Goal: Information Seeking & Learning: Find specific fact

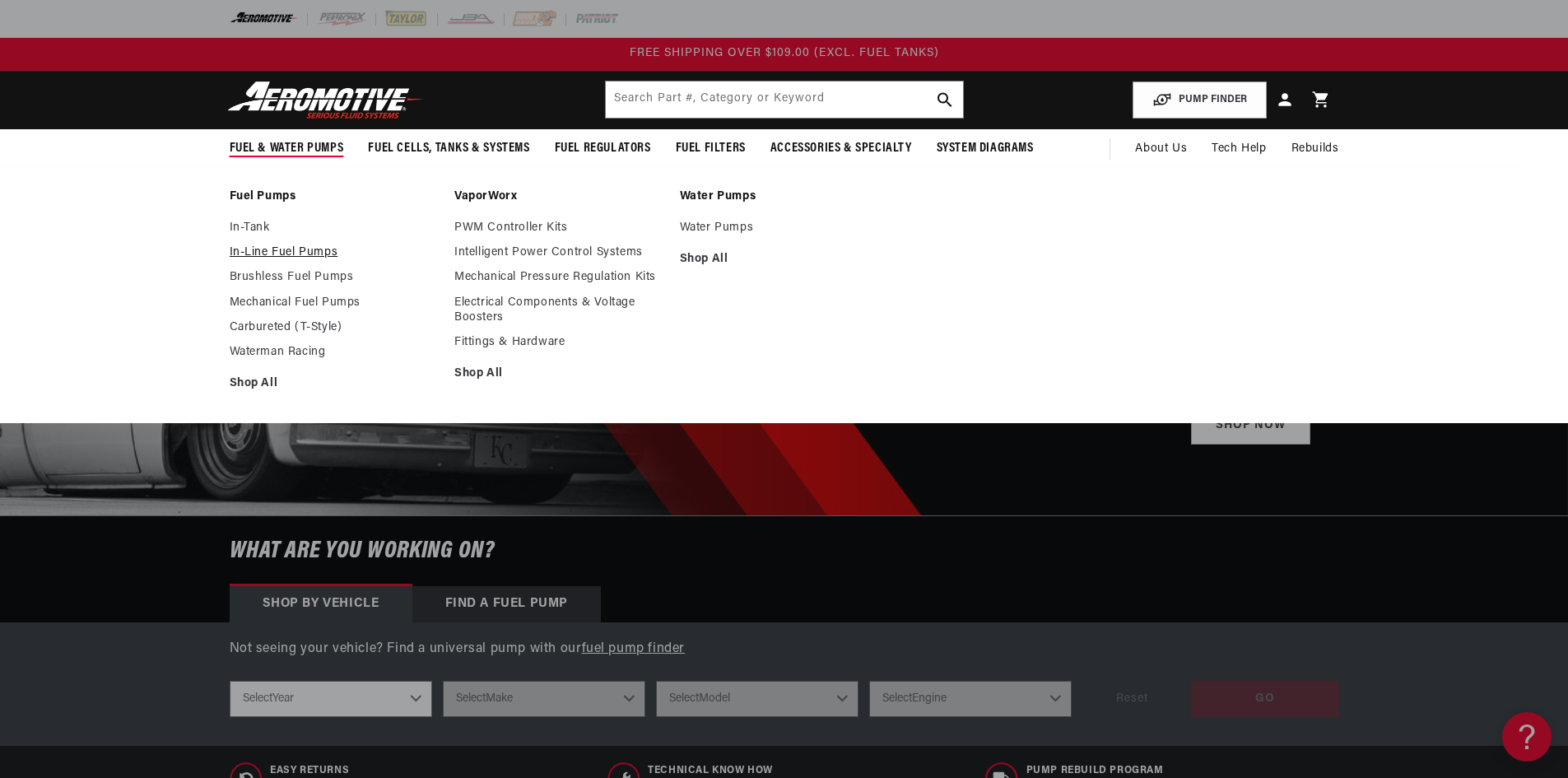
click at [264, 250] on link "In-Line Fuel Pumps" at bounding box center [335, 253] width 209 height 15
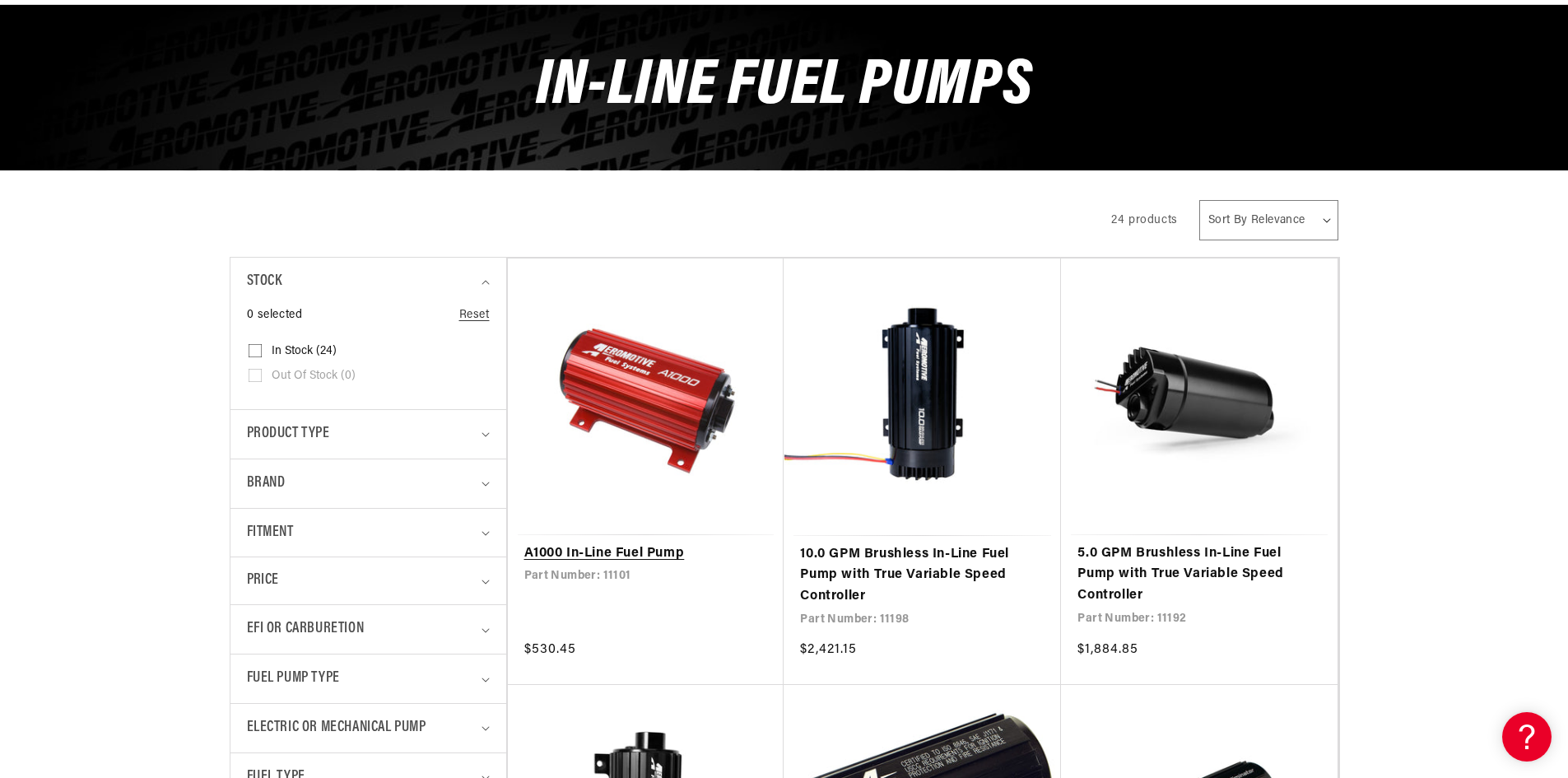
click at [564, 551] on link "A1000 In-Line Fuel Pump" at bounding box center [647, 554] width 244 height 22
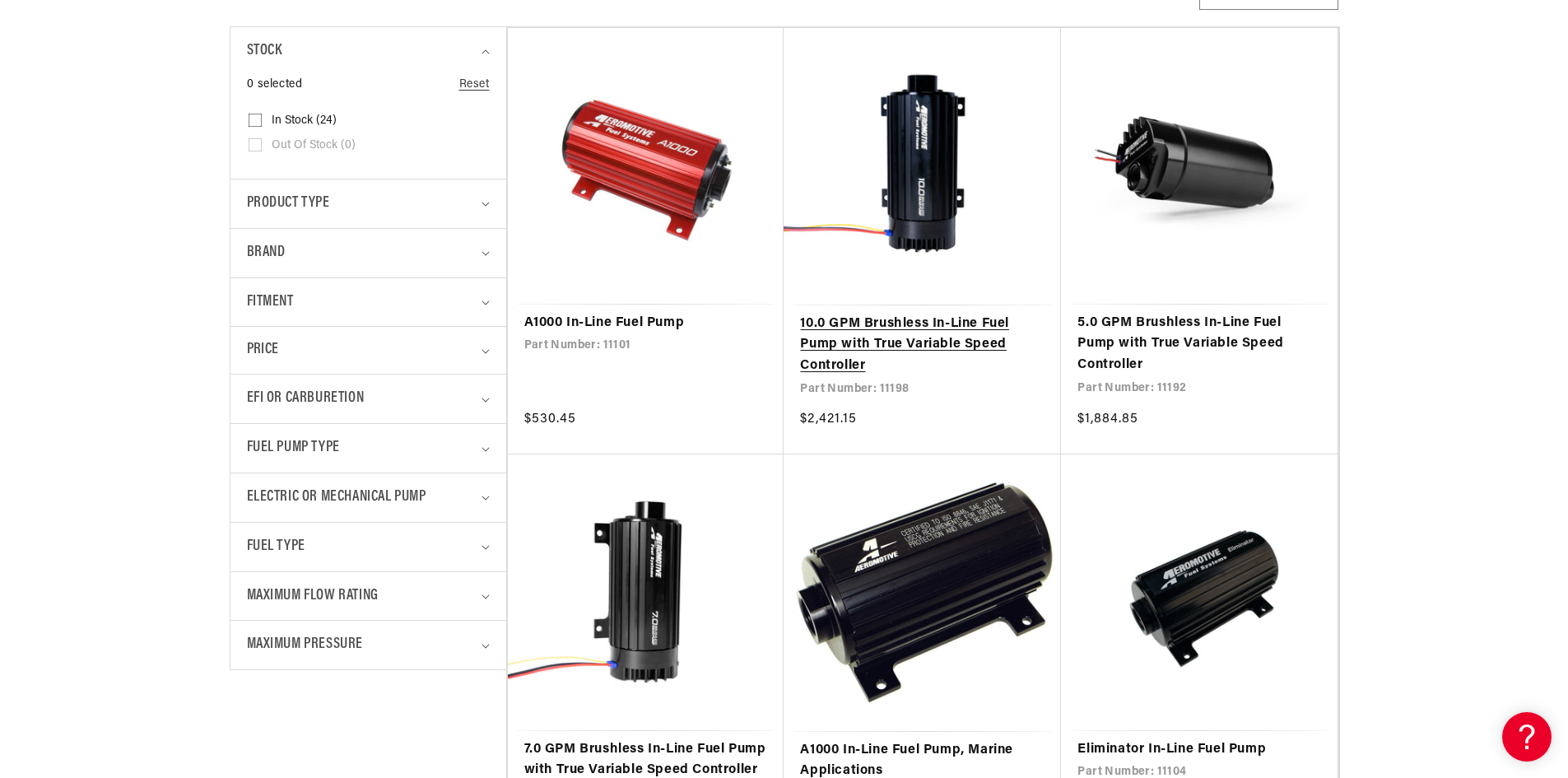
scroll to position [412, 0]
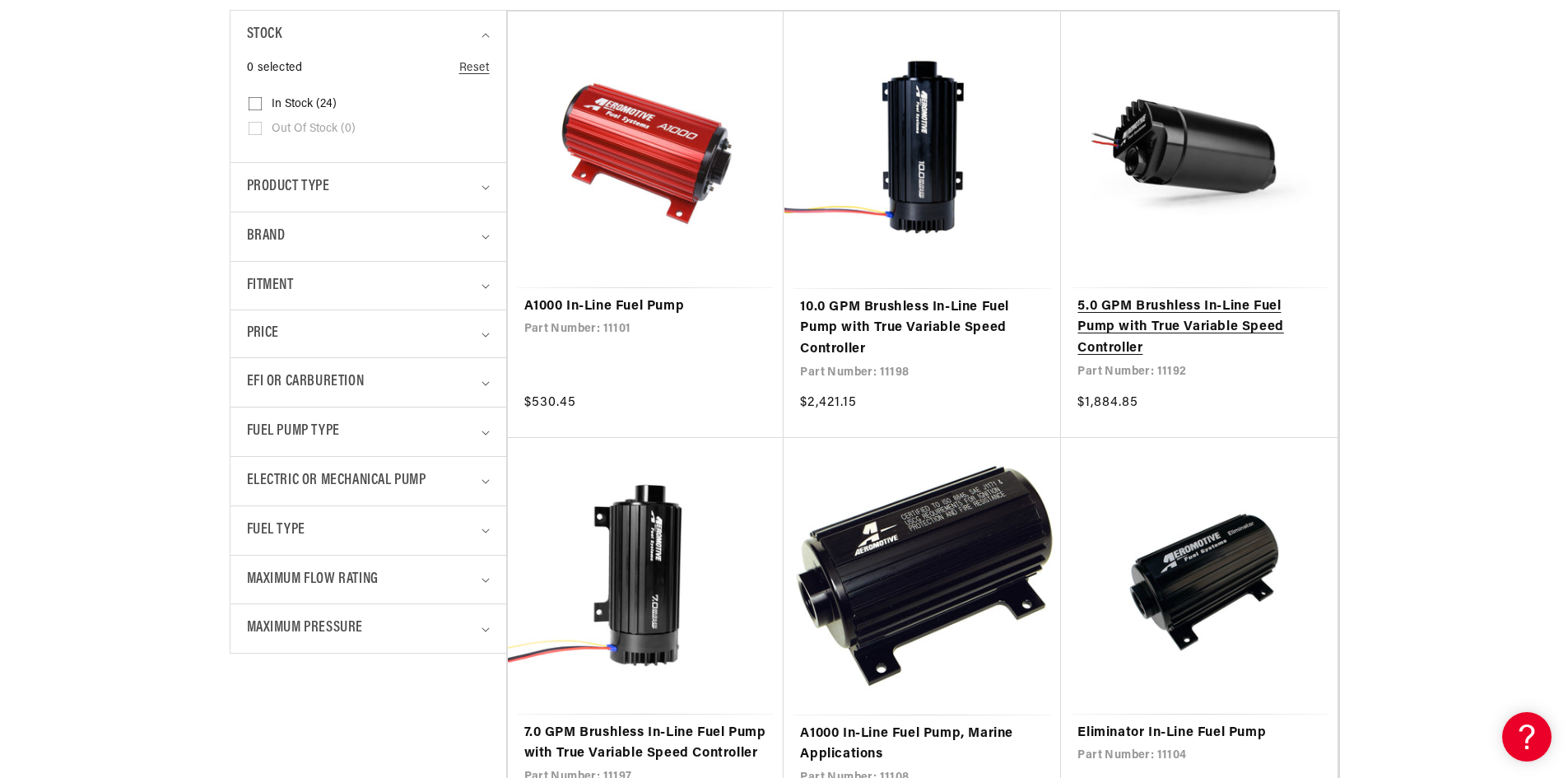
click at [1156, 321] on link "5.0 GPM Brushless In-Line Fuel Pump with True Variable Speed Controller" at bounding box center [1200, 328] width 244 height 64
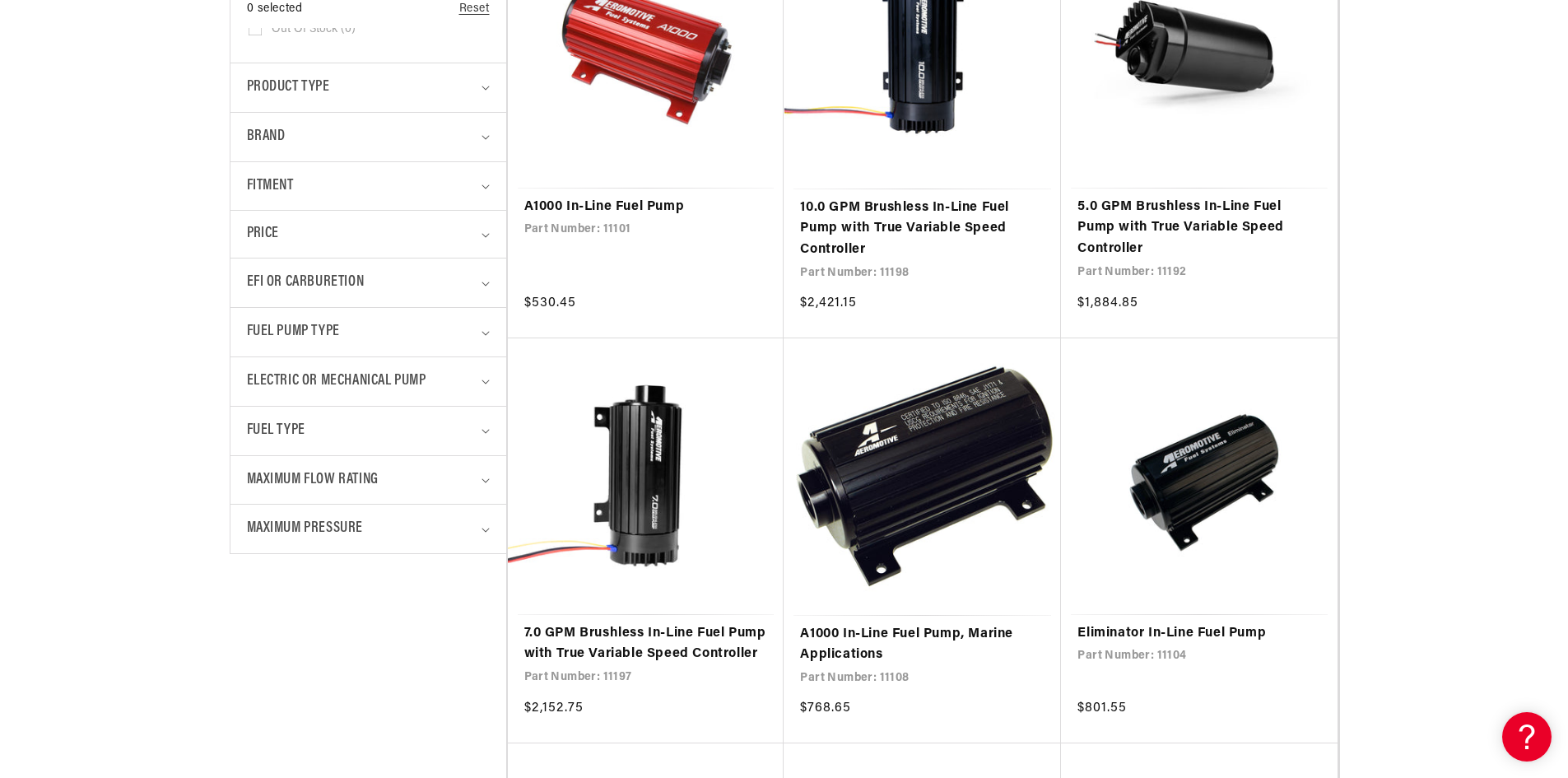
scroll to position [988, 0]
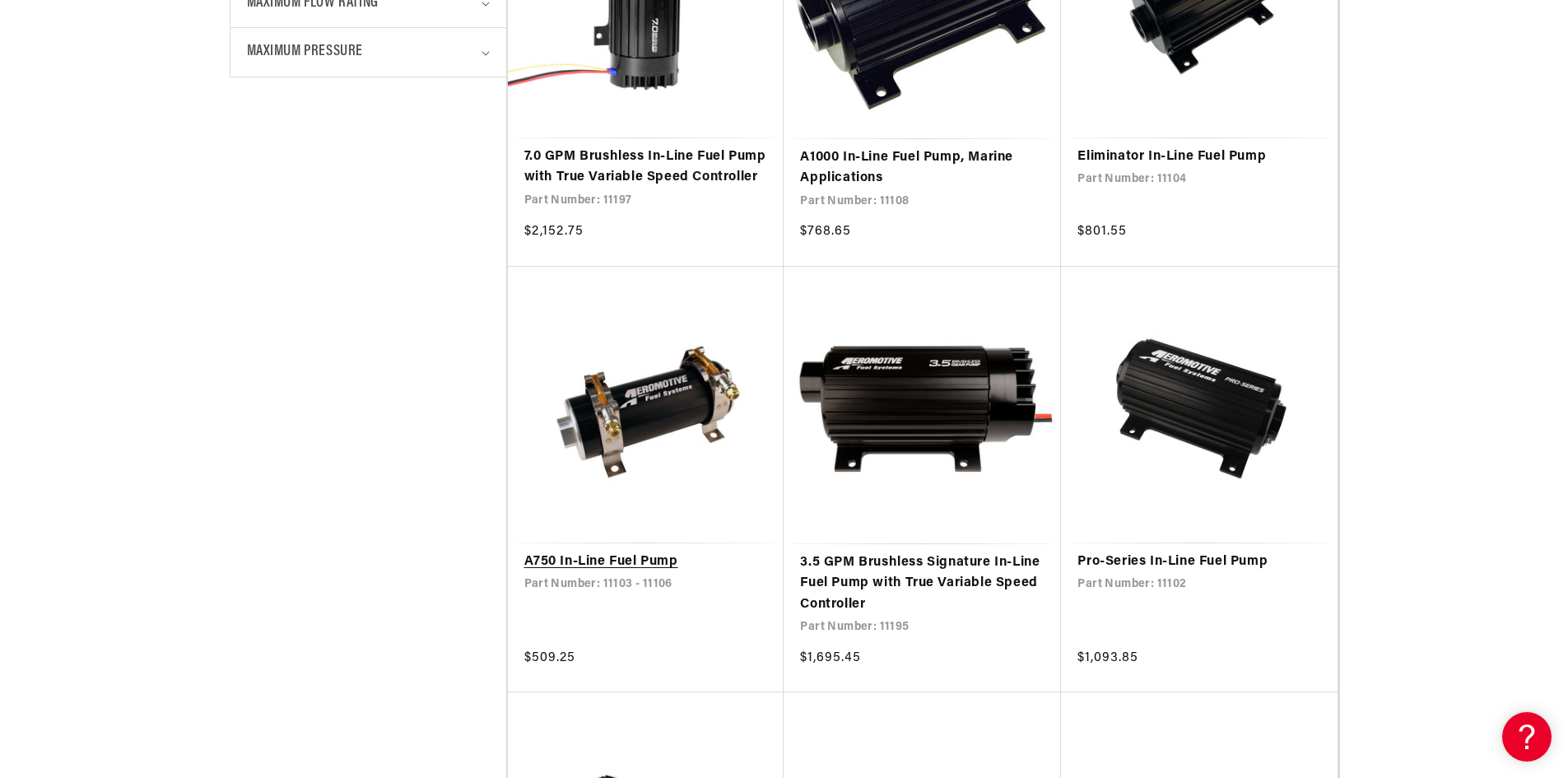
click at [586, 557] on link "A750 In-Line Fuel Pump" at bounding box center [647, 563] width 244 height 22
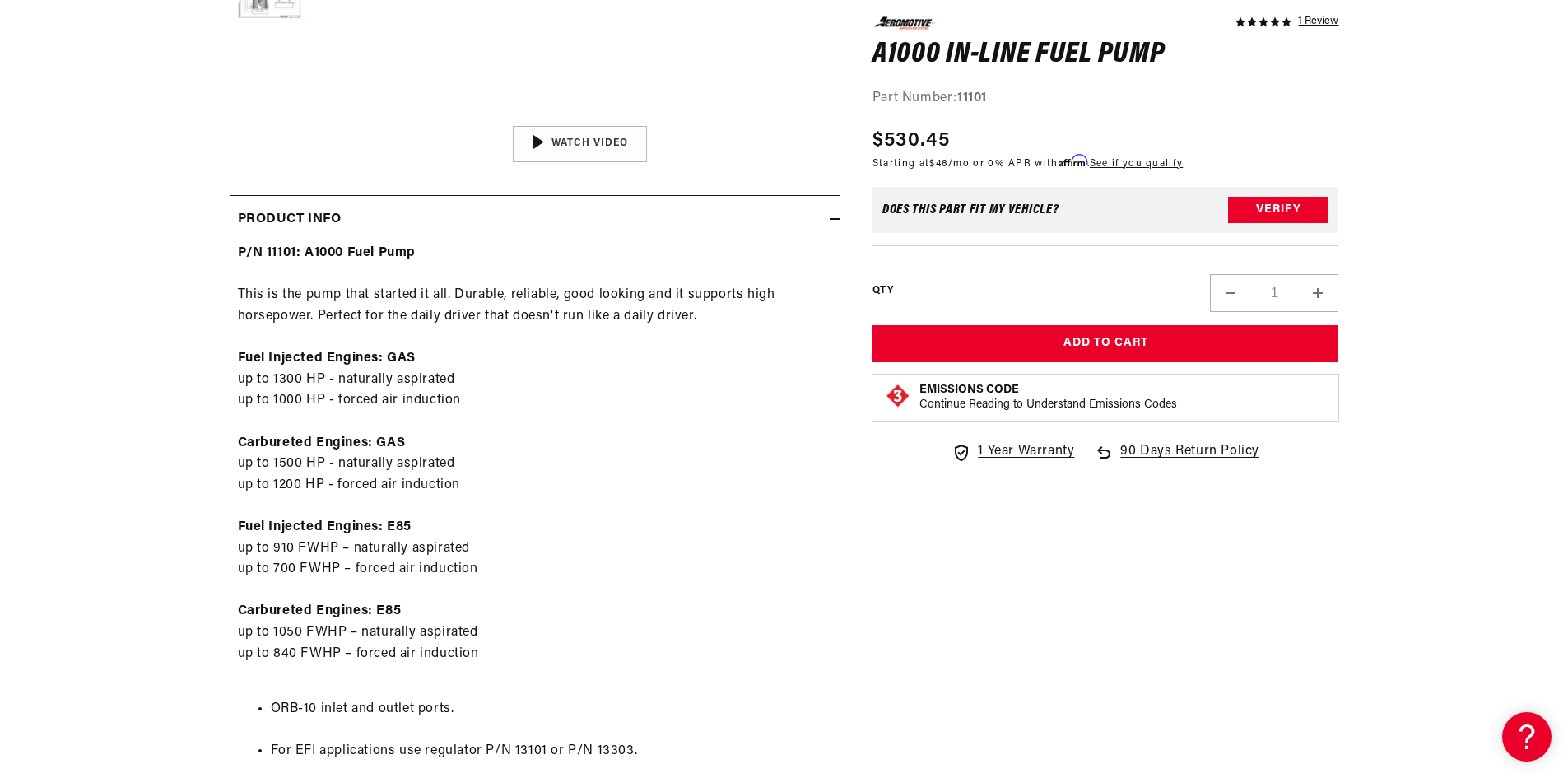
scroll to position [659, 0]
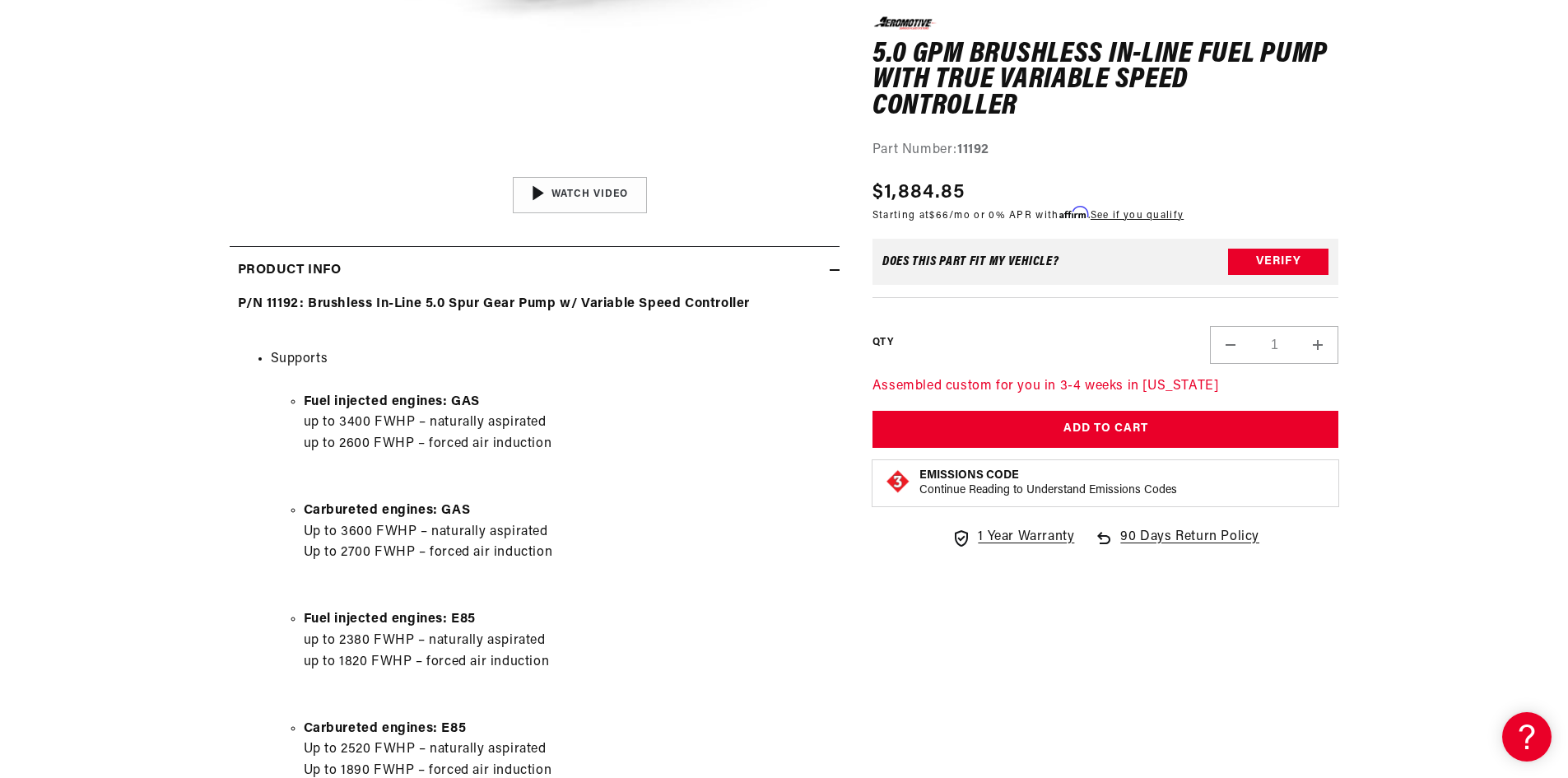
scroll to position [659, 0]
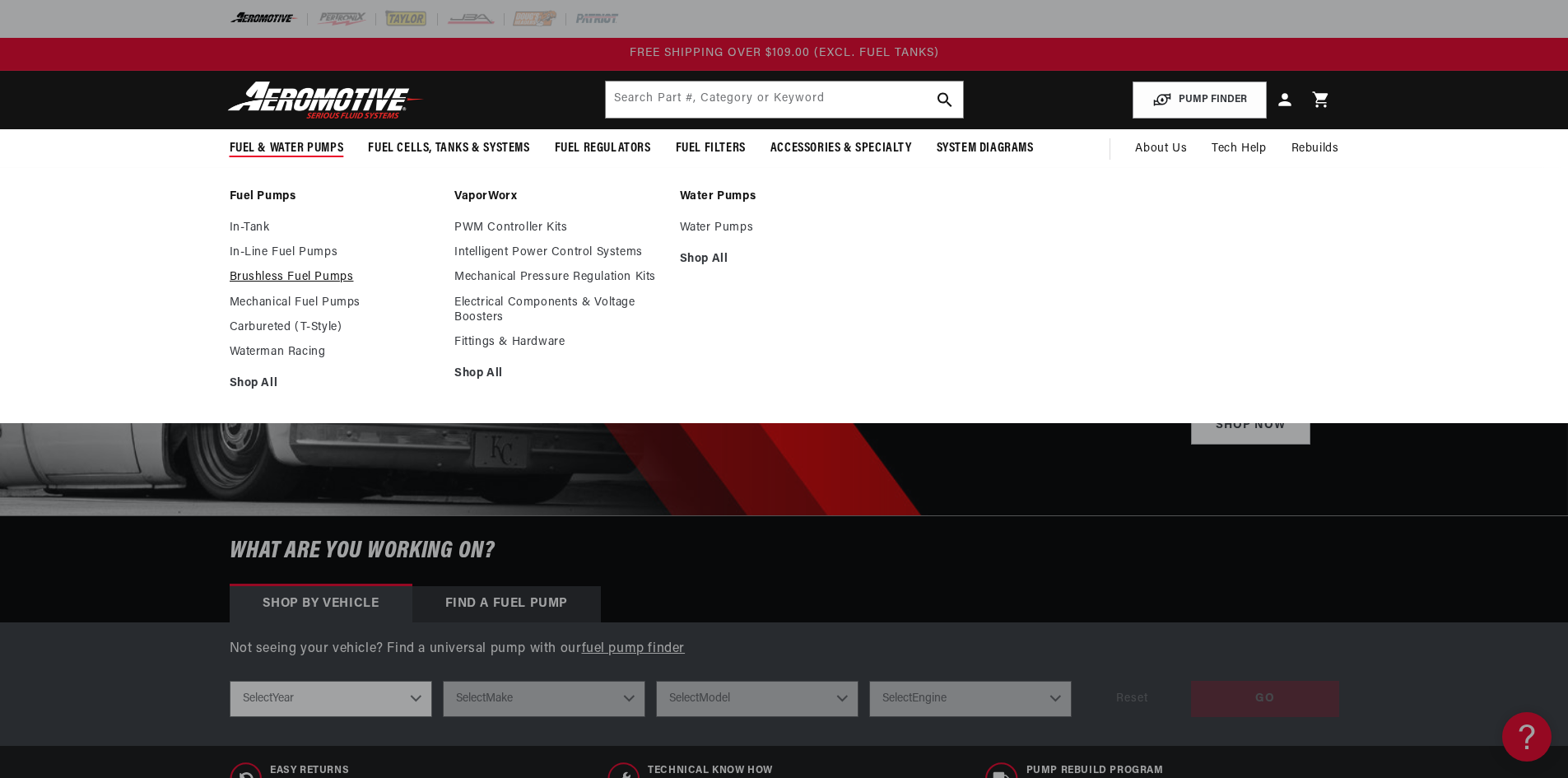
click at [261, 276] on link "Brushless Fuel Pumps" at bounding box center [335, 278] width 209 height 15
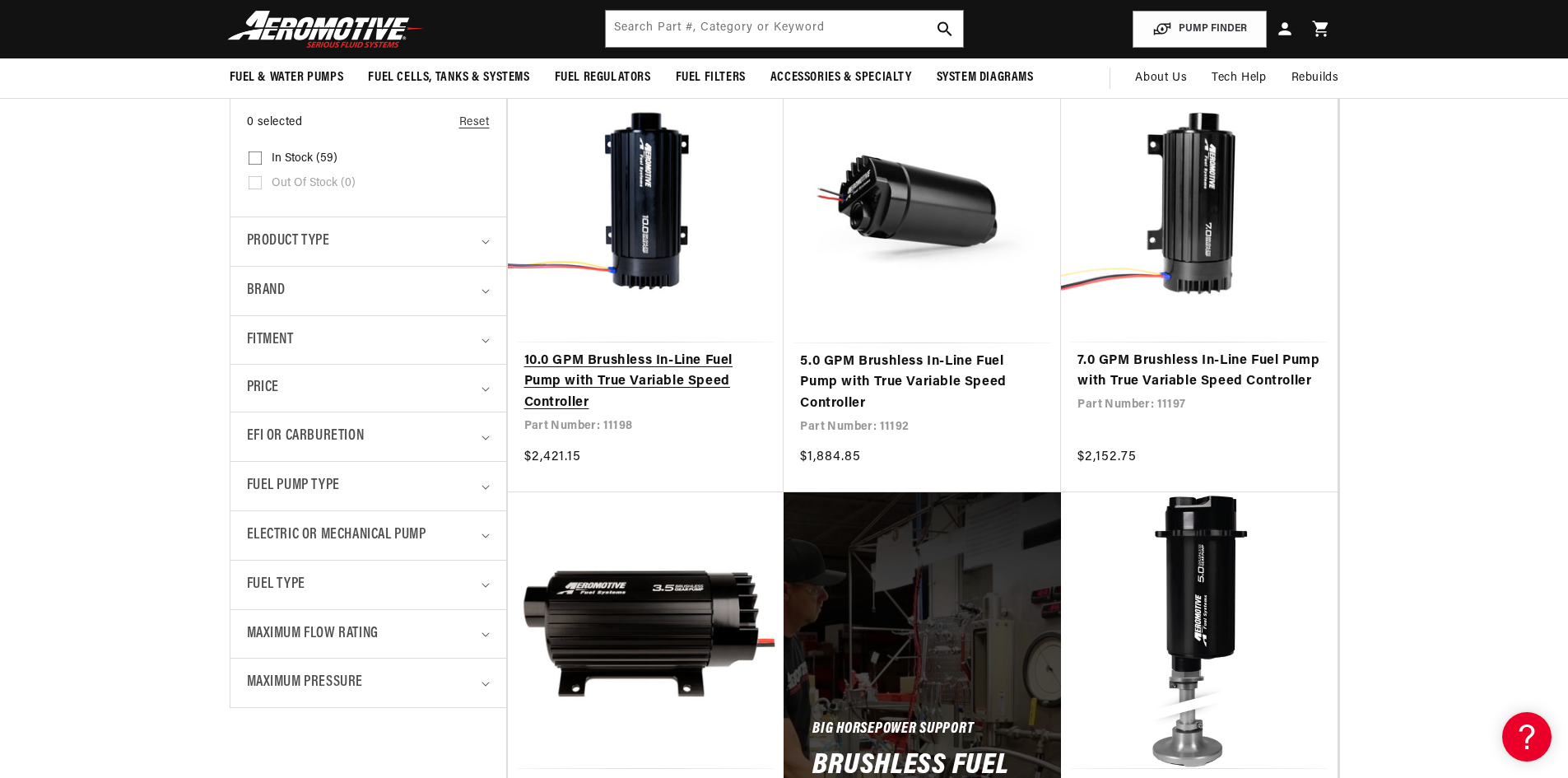
scroll to position [329, 0]
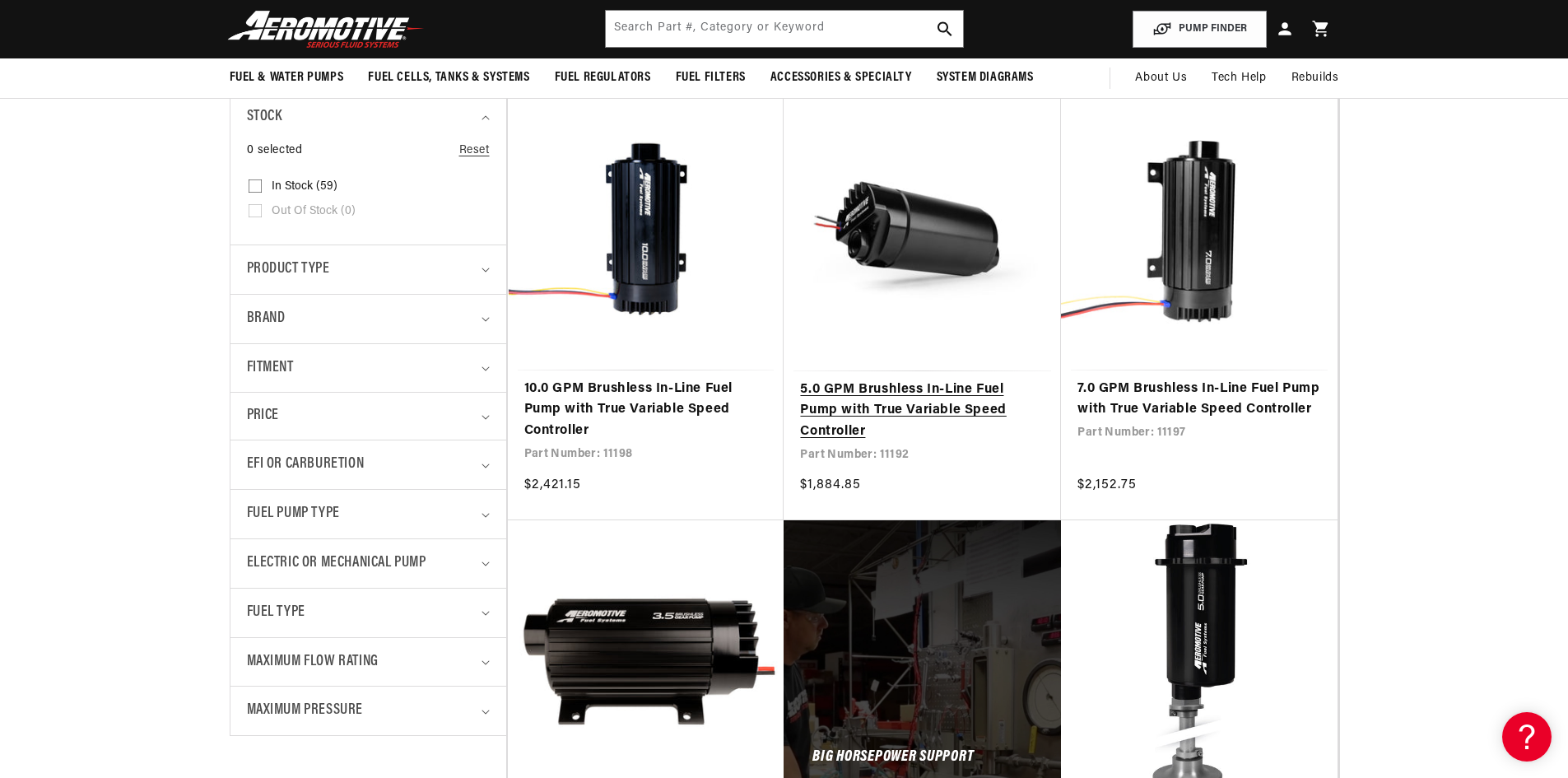
click at [904, 399] on link "5.0 GPM Brushless In-Line Fuel Pump with True Variable Speed Controller" at bounding box center [922, 411] width 245 height 64
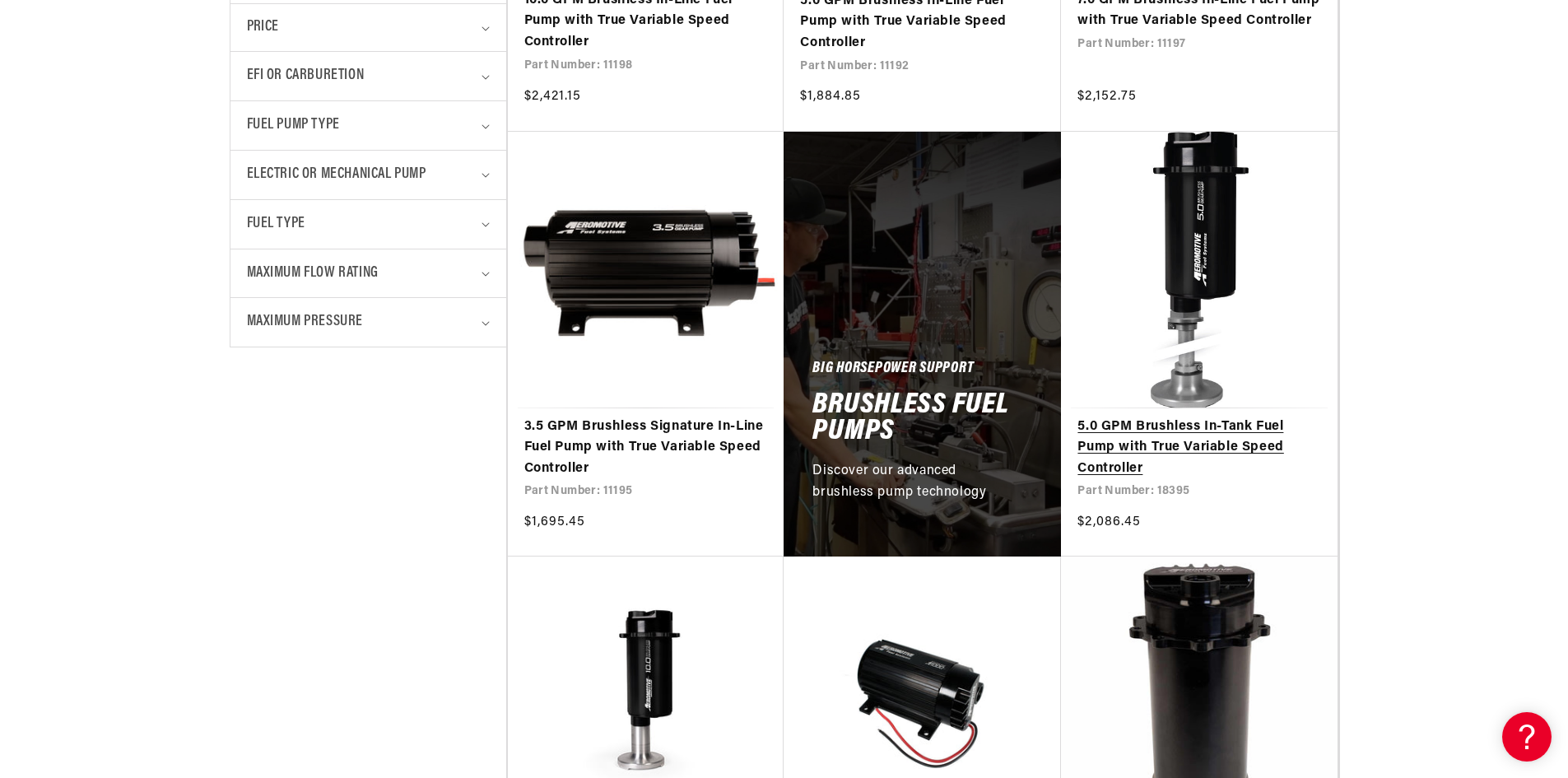
scroll to position [742, 0]
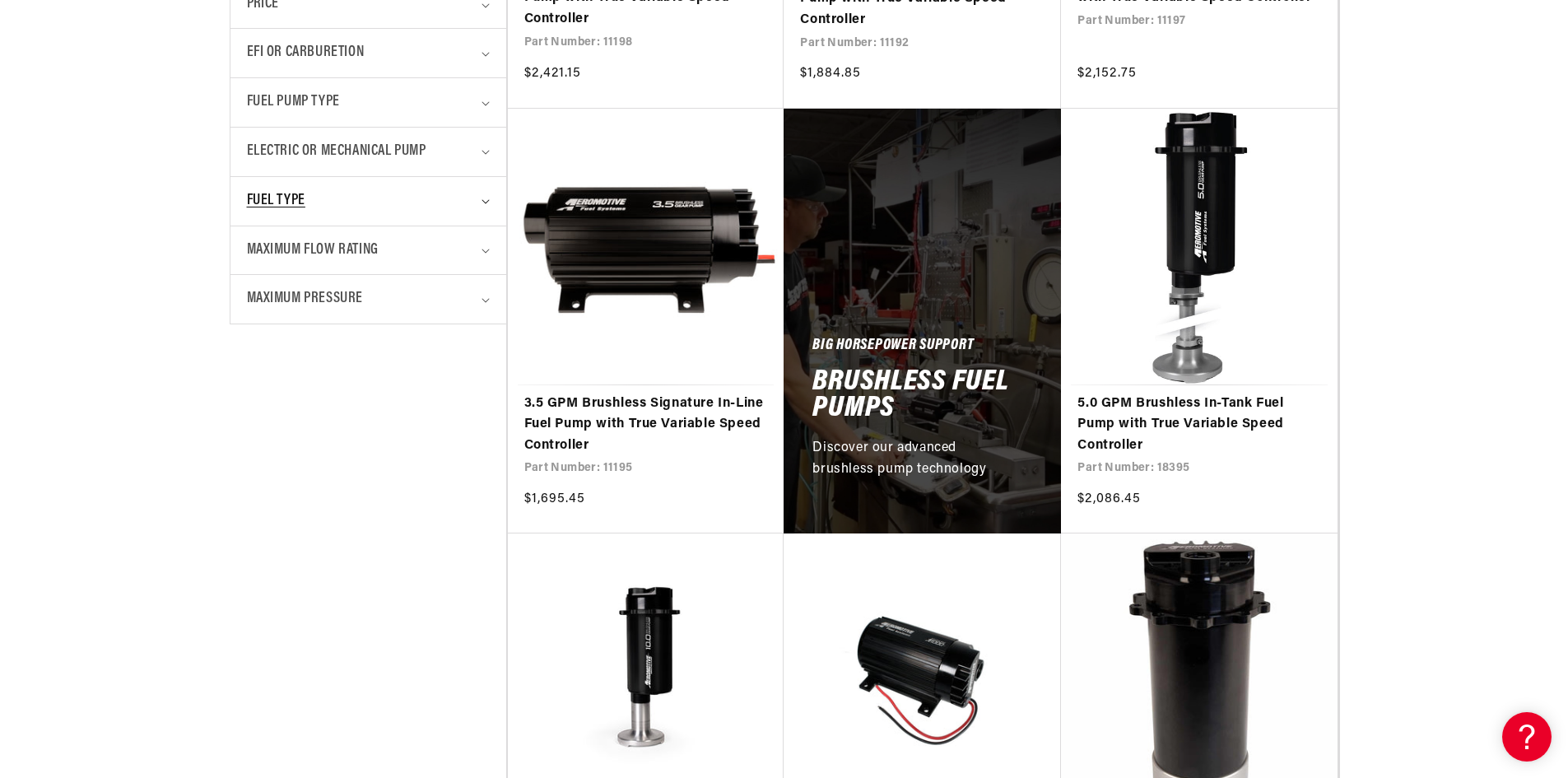
click at [383, 211] on div "Fuel Type" at bounding box center [362, 201] width 229 height 24
click at [274, 264] on span "E85 (27)" at bounding box center [294, 271] width 44 height 15
click at [262, 267] on input "E85 (27) E85 (27 products)" at bounding box center [255, 273] width 13 height 13
checkbox input "true"
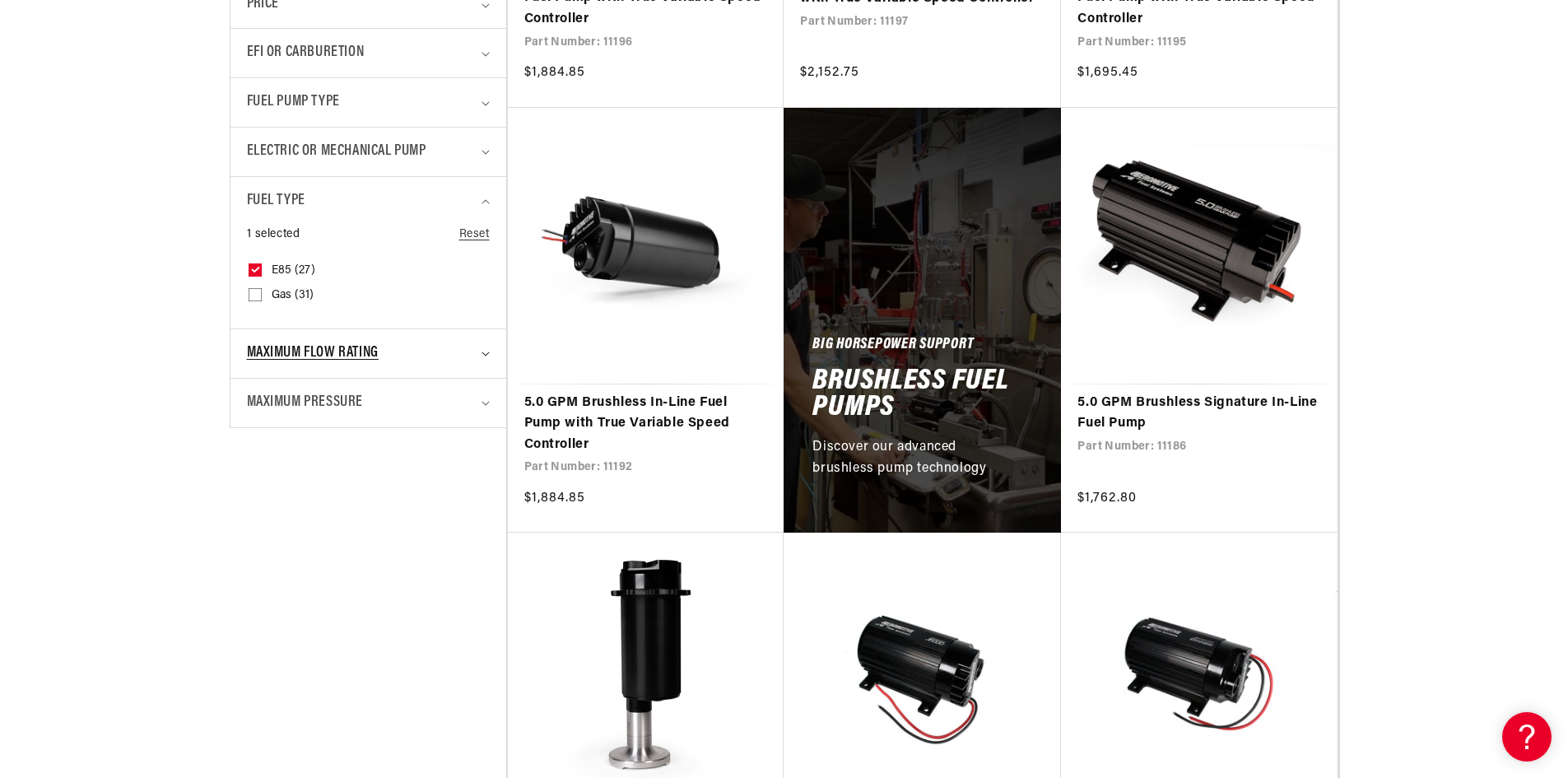
click at [360, 343] on span "Maximum Flow Rating" at bounding box center [313, 354] width 132 height 24
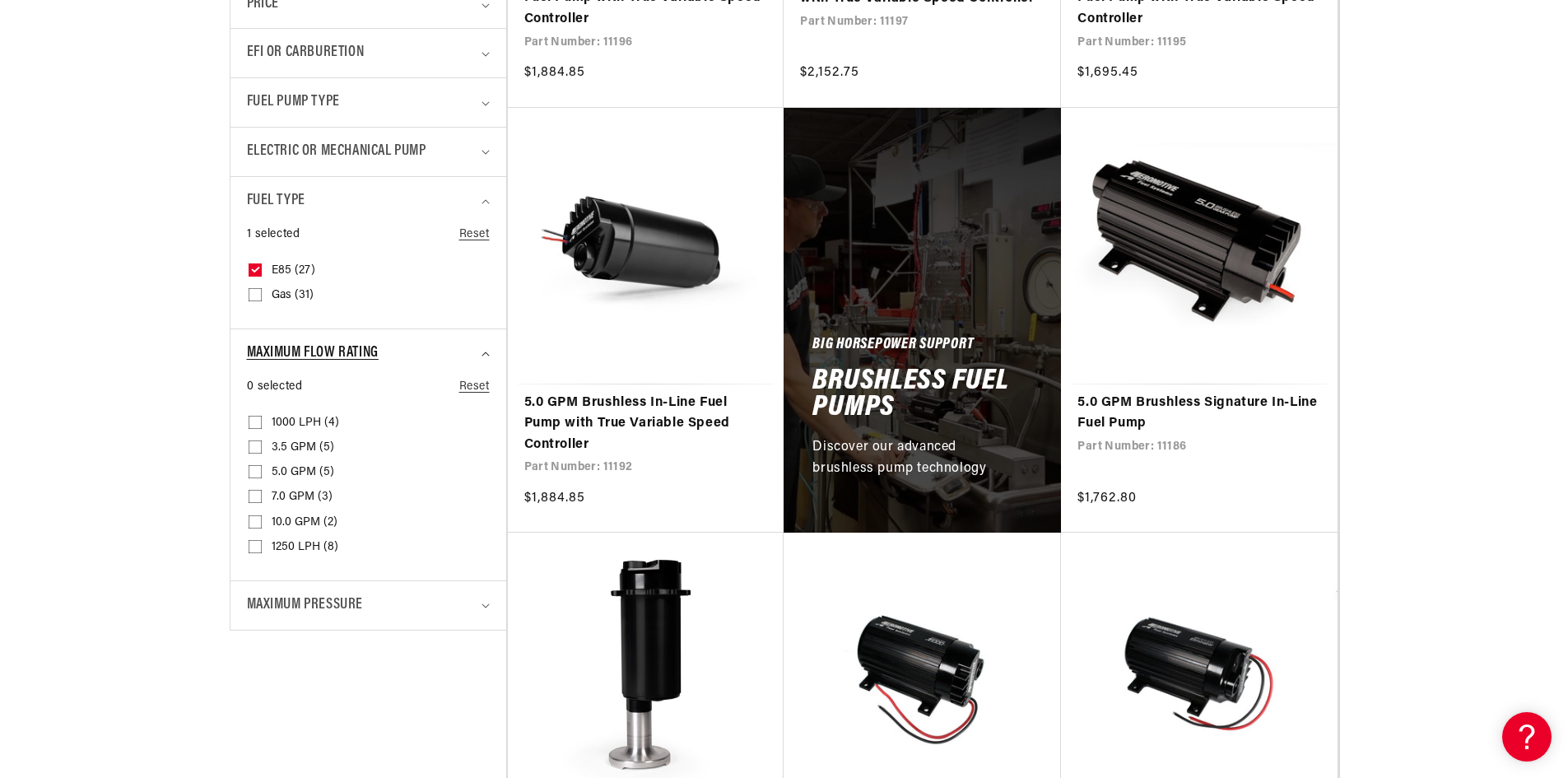
click at [362, 347] on span "Maximum Flow Rating" at bounding box center [313, 354] width 132 height 24
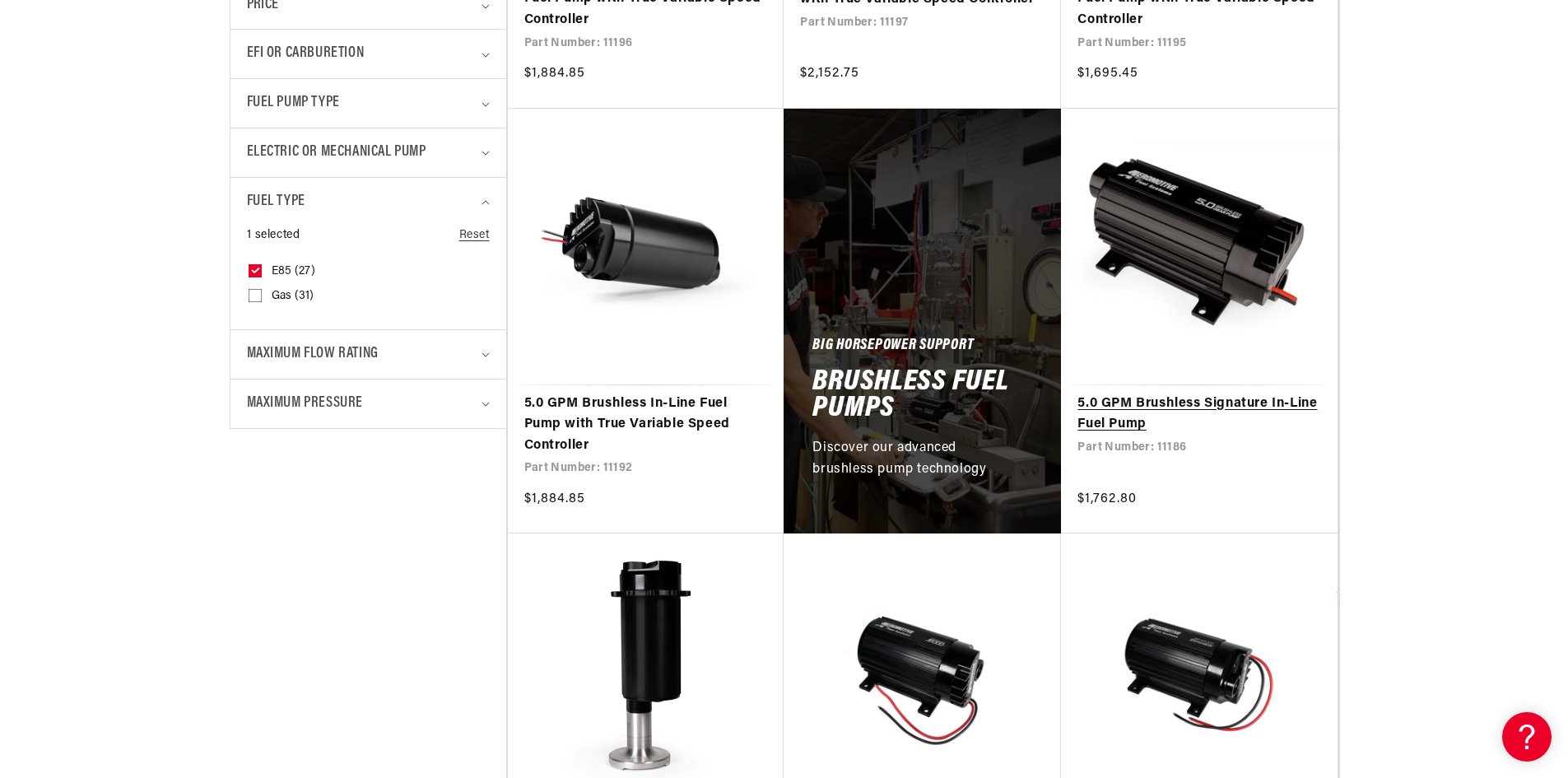
scroll to position [742, 0]
click at [1299, 403] on link "5.0 GPM Brushless Signature In-Line Fuel Pump" at bounding box center [1200, 414] width 244 height 42
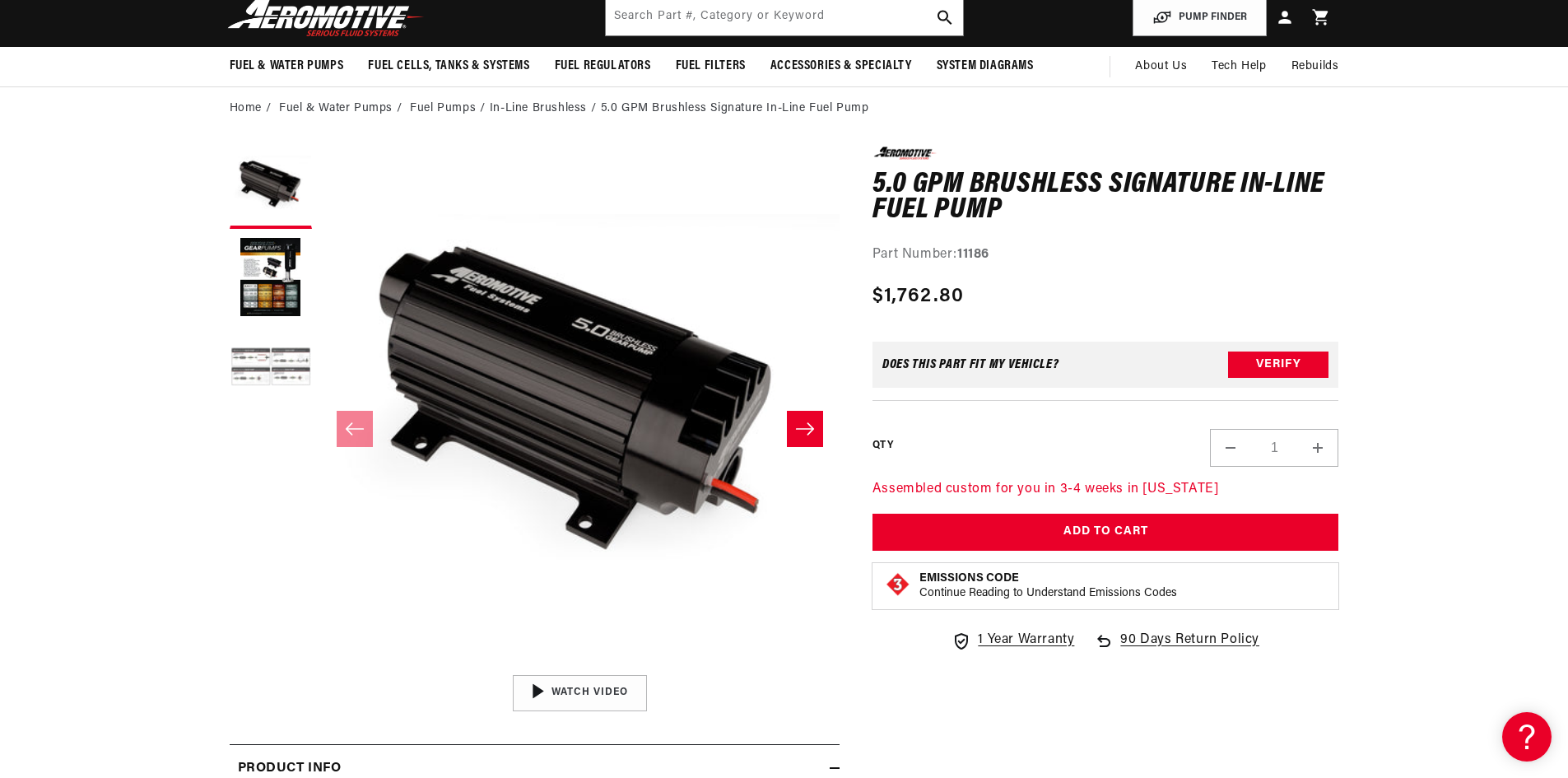
click at [269, 370] on button "Load image 3 in gallery view" at bounding box center [271, 369] width 83 height 83
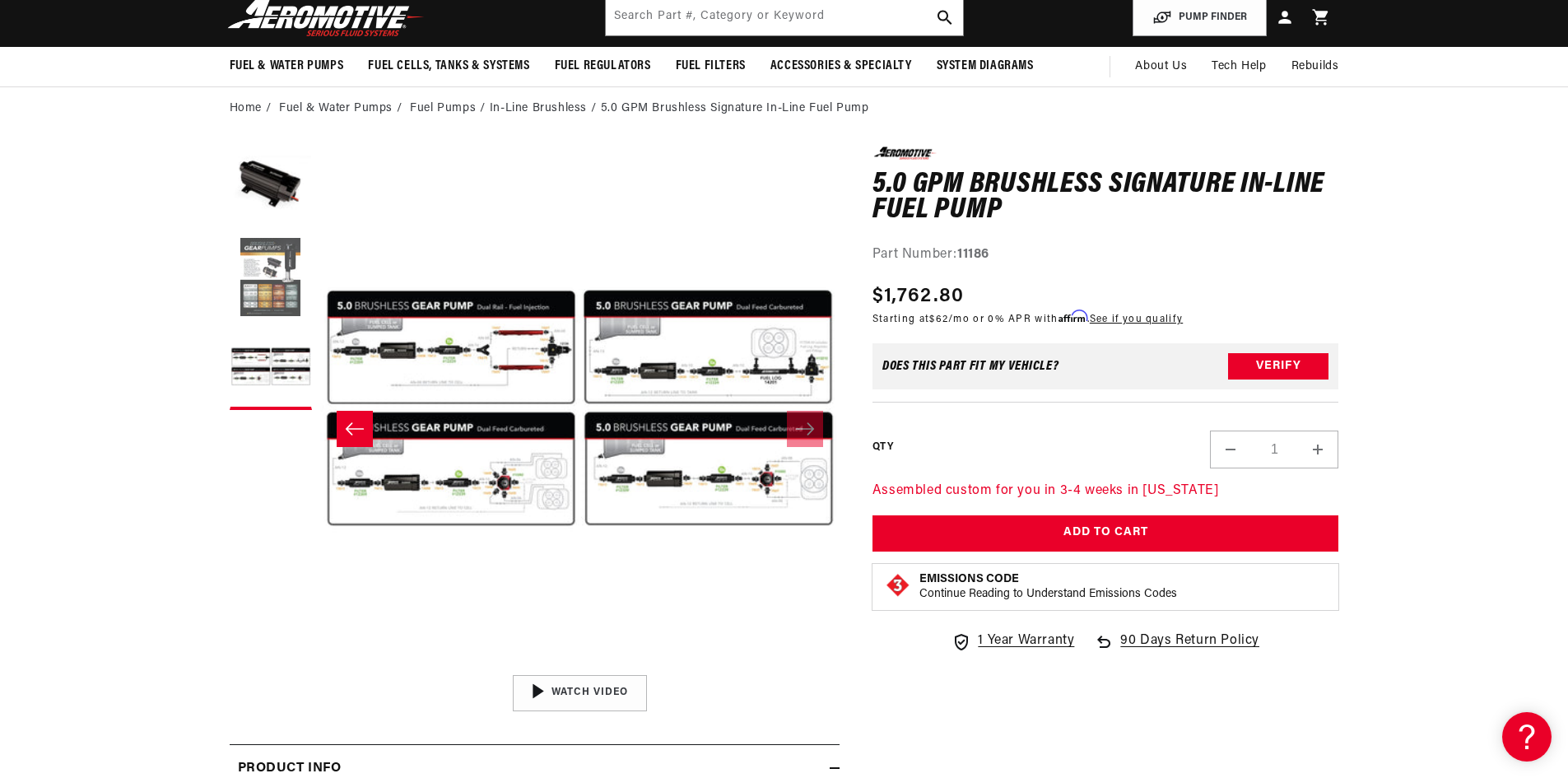
click at [272, 274] on button "Load image 2 in gallery view" at bounding box center [271, 278] width 83 height 83
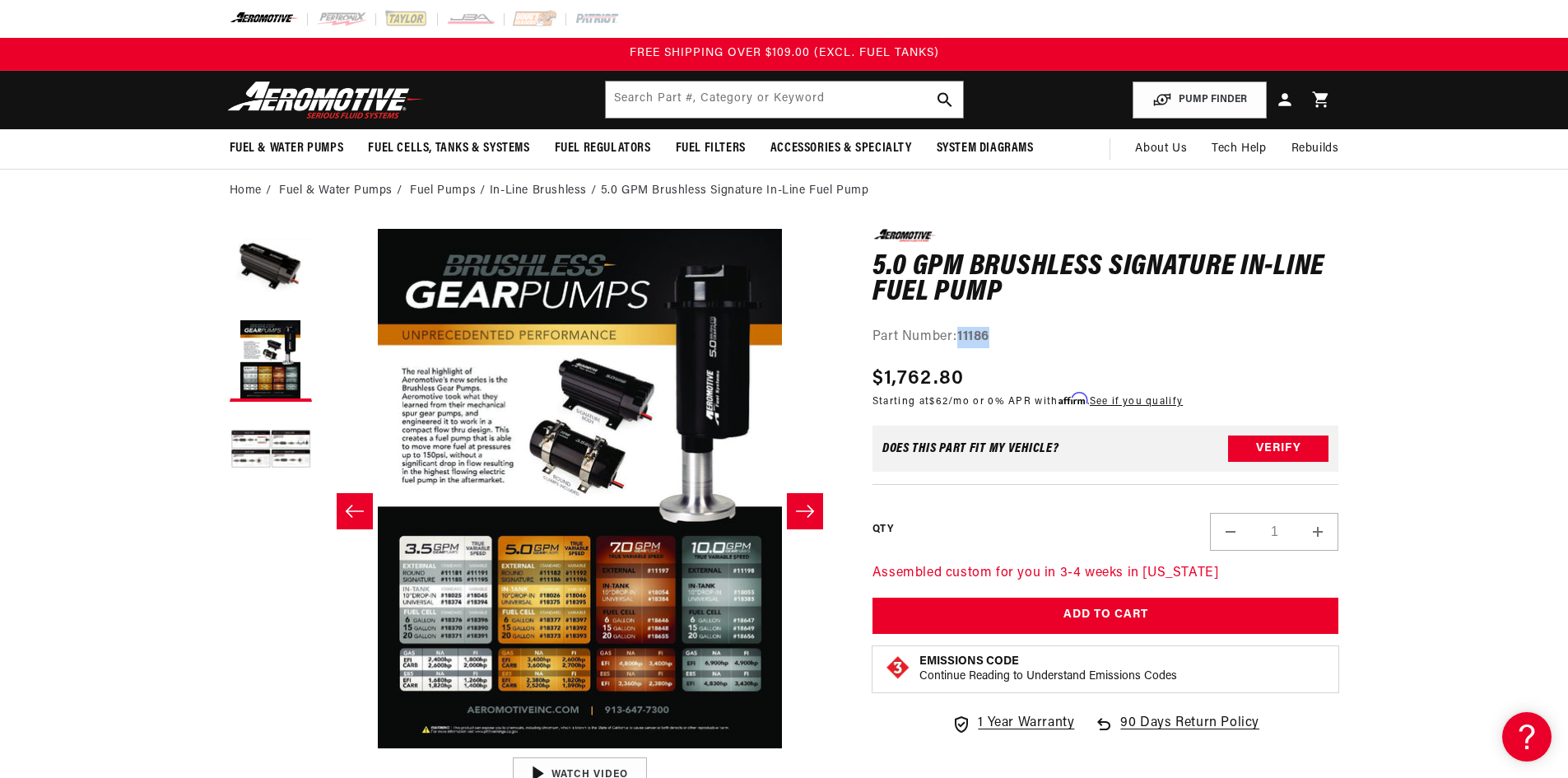
drag, startPoint x: 960, startPoint y: 335, endPoint x: 990, endPoint y: 343, distance: 31.0
click at [990, 343] on div "Part Number: 11186" at bounding box center [1106, 338] width 467 height 22
copy strong "11186"
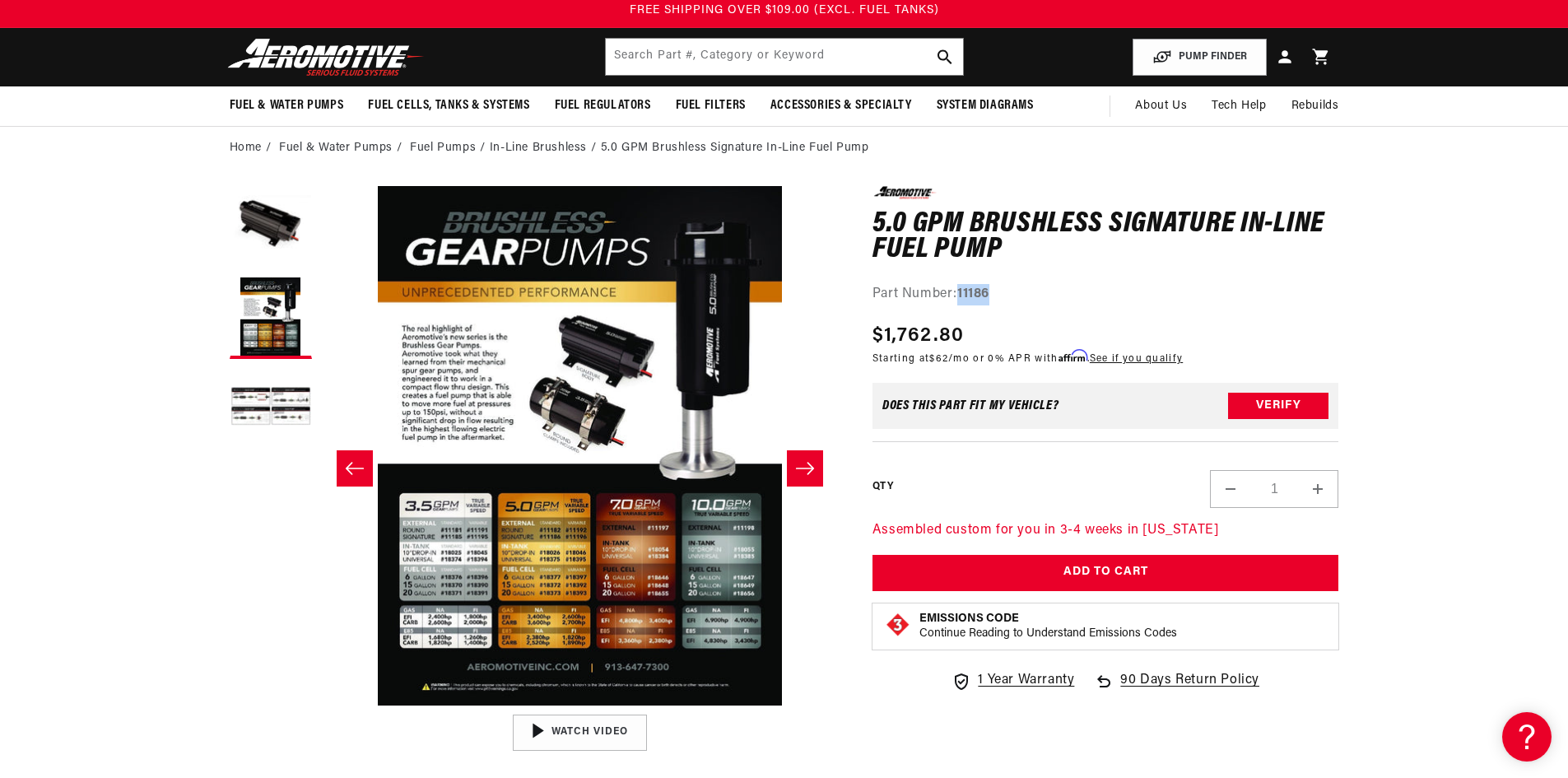
scroll to position [83, 0]
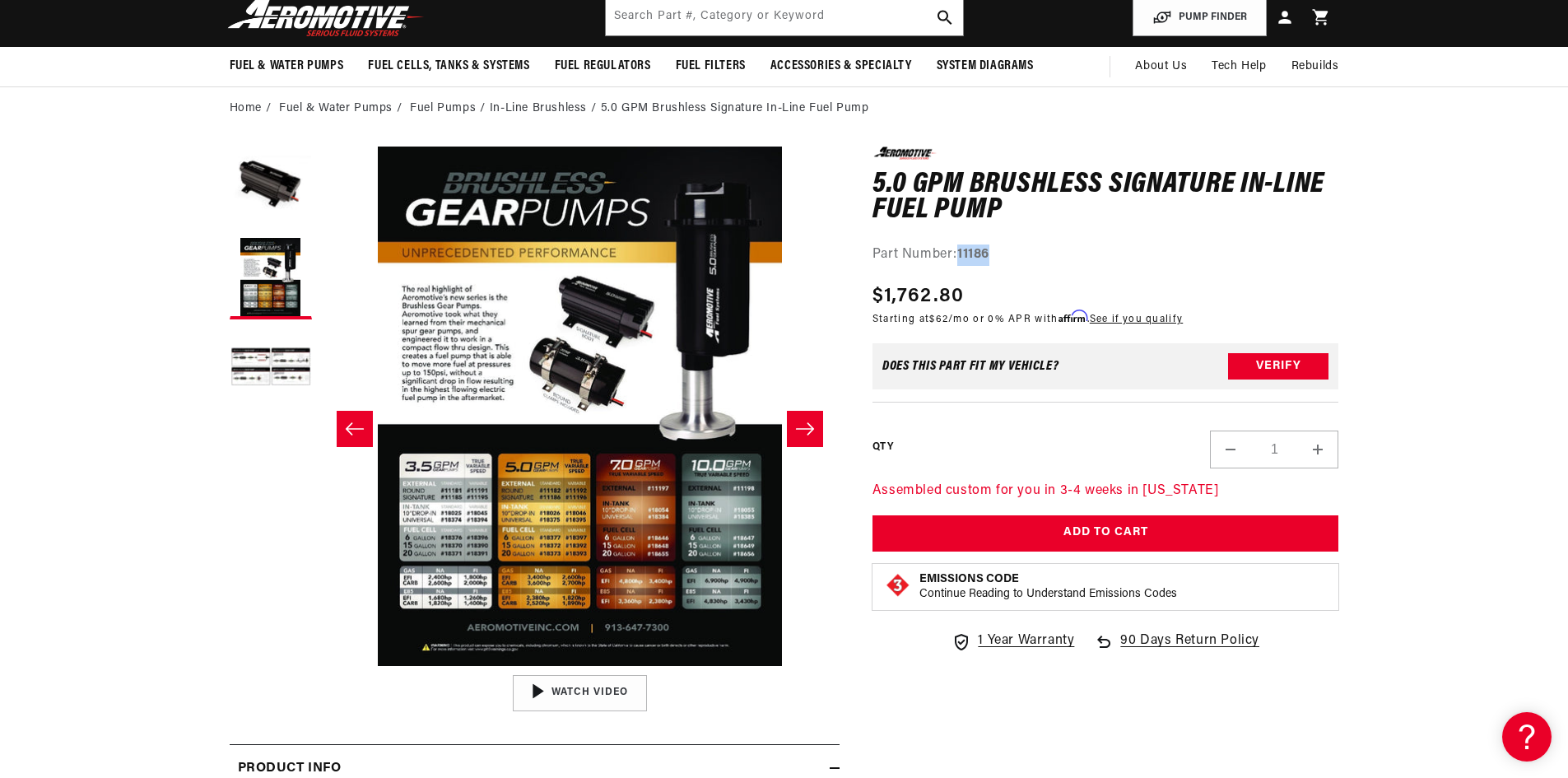
copy strong "11186"
